Goal: Navigation & Orientation: Find specific page/section

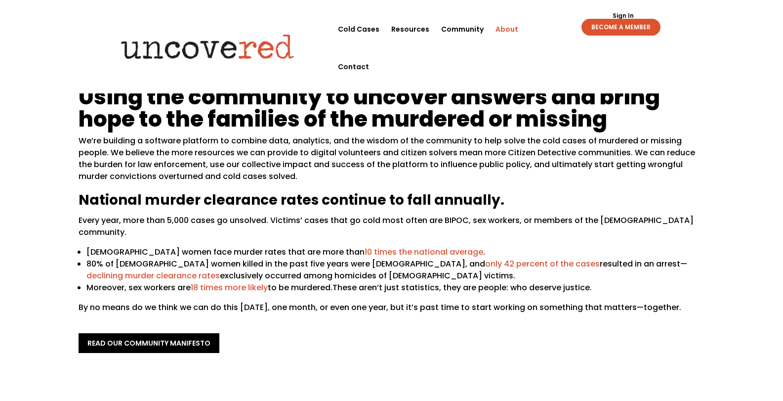
click at [624, 13] on link "Sign In" at bounding box center [623, 16] width 32 height 6
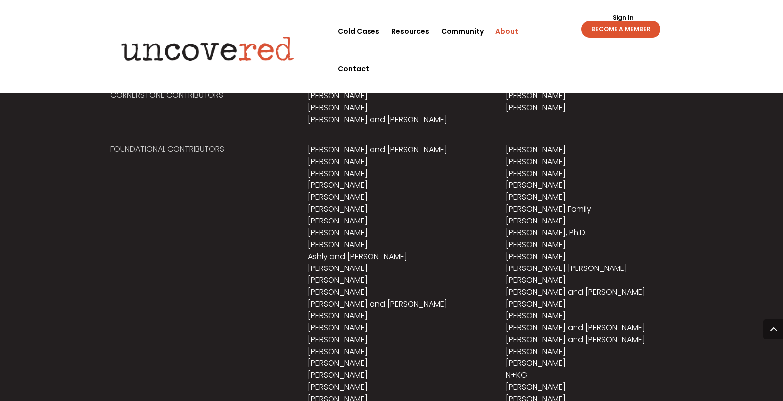
scroll to position [540, 0]
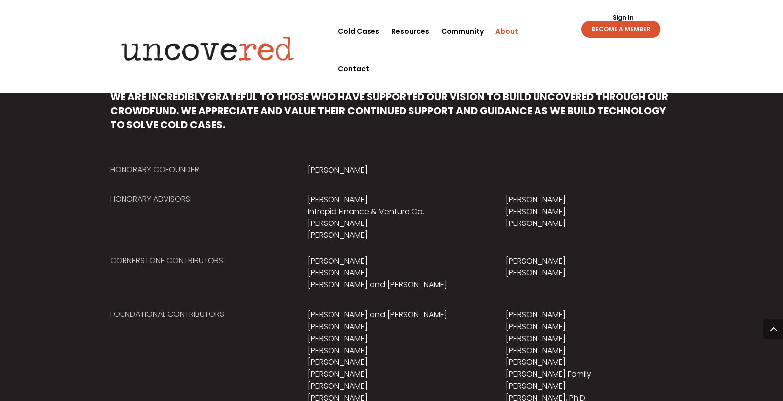
click at [627, 12] on div "Sign Out Sign In BECOME A MEMBER Sign Out Sign In BECOME A MEMBER" at bounding box center [606, 25] width 141 height 30
click at [630, 19] on link "Sign In" at bounding box center [623, 18] width 32 height 6
click at [629, 17] on link "Sign In" at bounding box center [623, 18] width 32 height 6
click at [168, 92] on h5 "We are incredibly grateful to those who have supported our vision to build Unco…" at bounding box center [391, 113] width 563 height 46
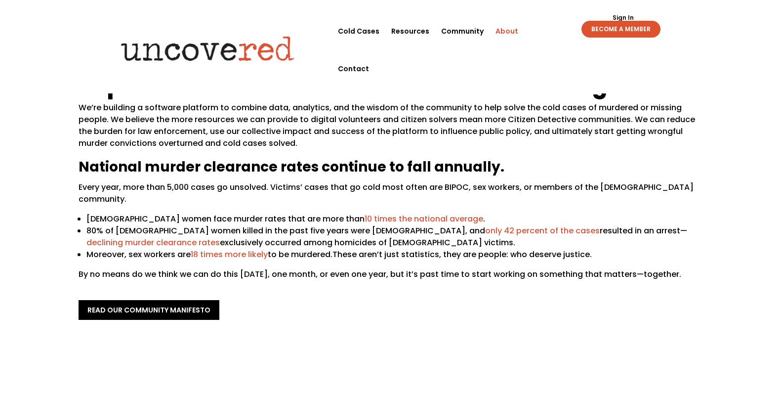
scroll to position [0, 0]
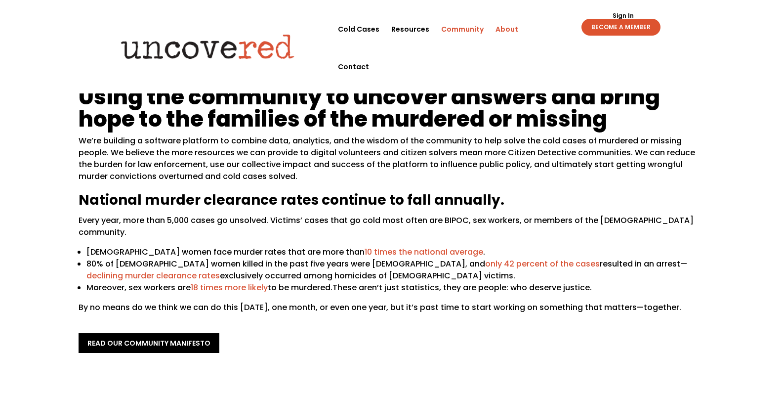
click at [465, 28] on link "Community" at bounding box center [462, 29] width 42 height 38
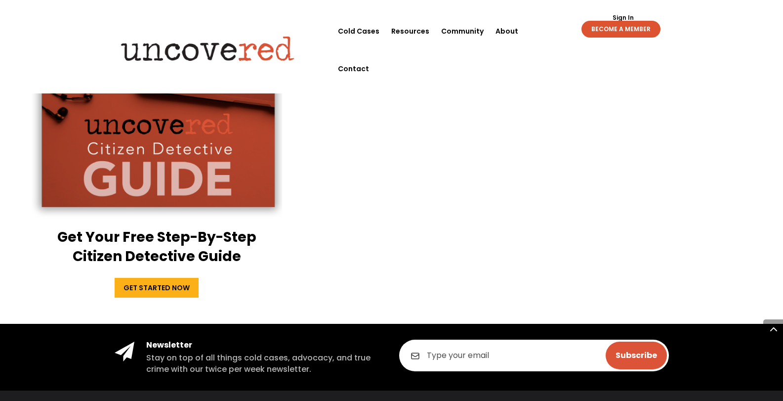
scroll to position [1822, 0]
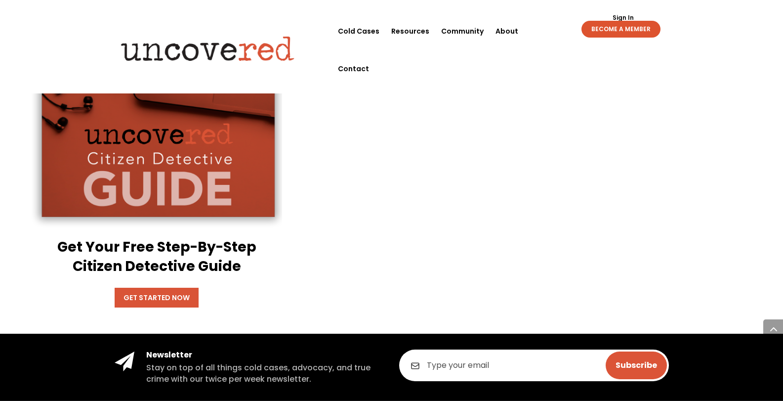
click at [187, 307] on link "Get Started Now" at bounding box center [157, 298] width 84 height 20
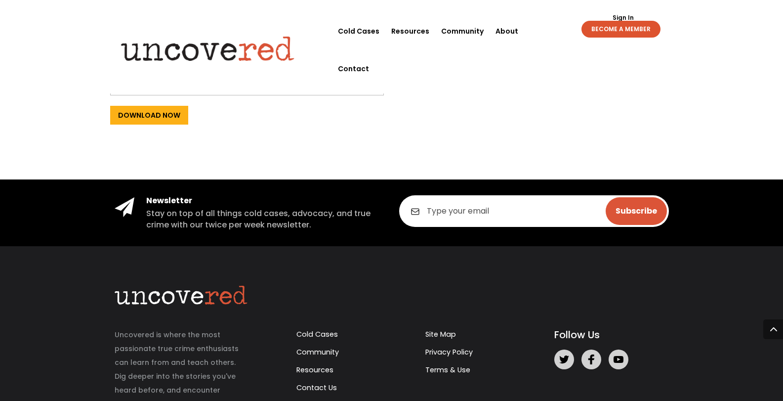
scroll to position [599, 0]
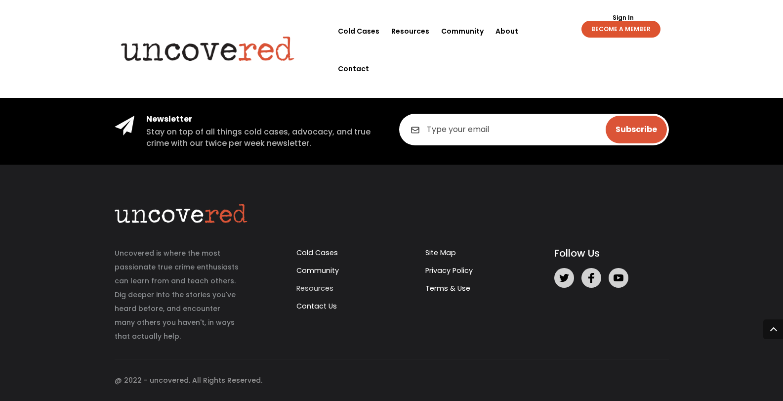
click at [329, 288] on link "Resources" at bounding box center [314, 288] width 37 height 10
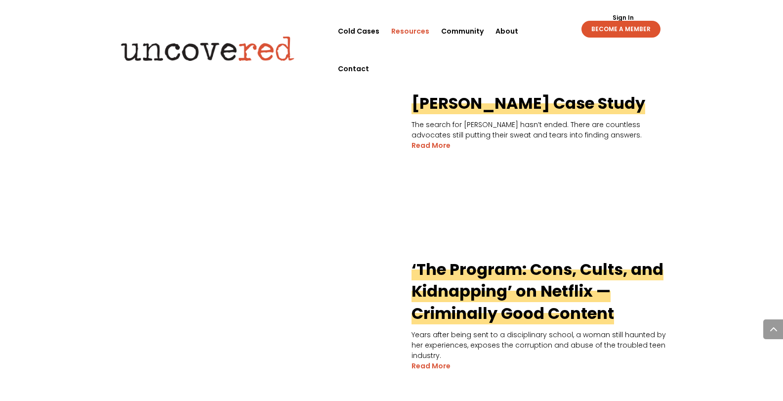
scroll to position [368, 0]
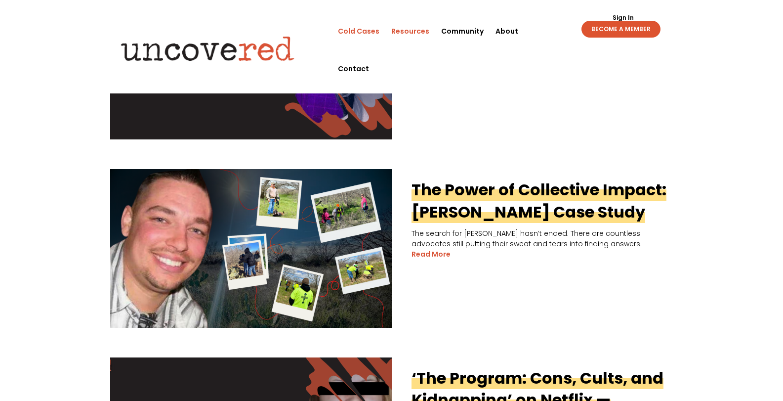
click at [372, 19] on link "Cold Cases" at bounding box center [359, 31] width 42 height 38
